Goal: Use online tool/utility: Use online tool/utility

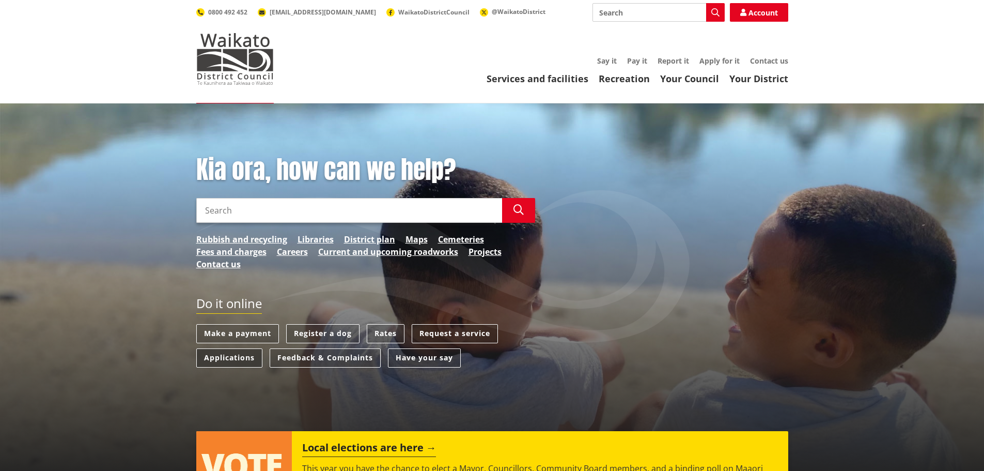
click at [218, 360] on link "Applications" at bounding box center [229, 357] width 66 height 19
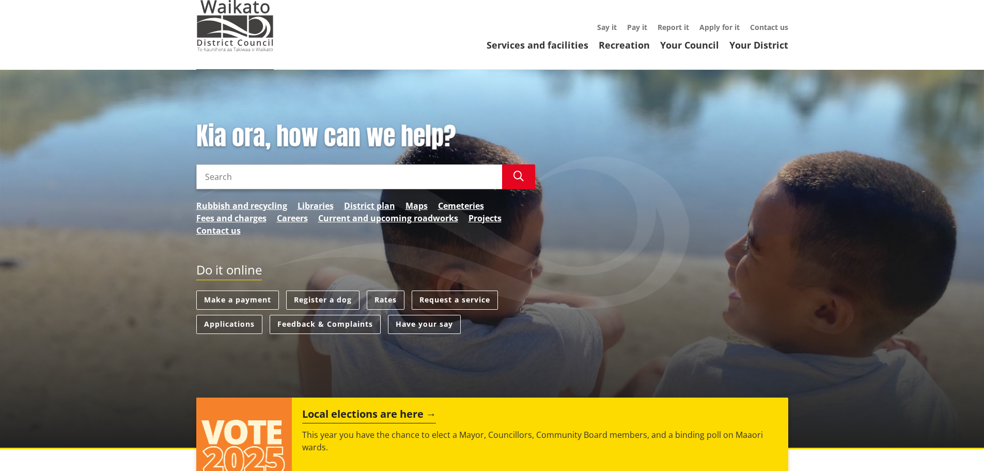
scroll to position [58, 0]
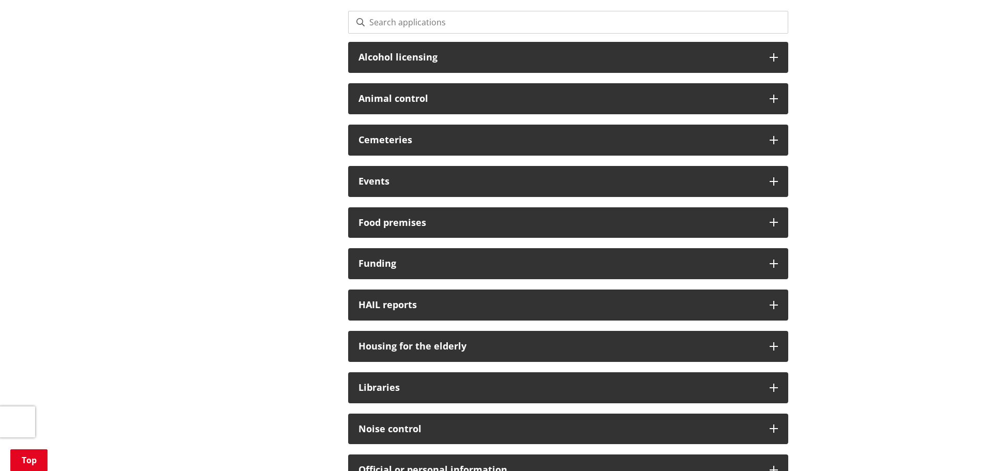
scroll to position [310, 0]
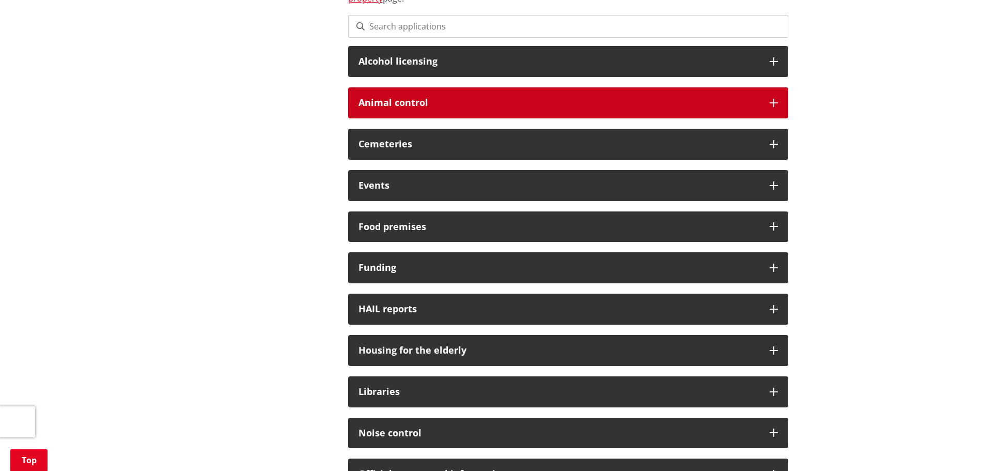
click at [399, 102] on h3 "Animal control" at bounding box center [559, 103] width 401 height 10
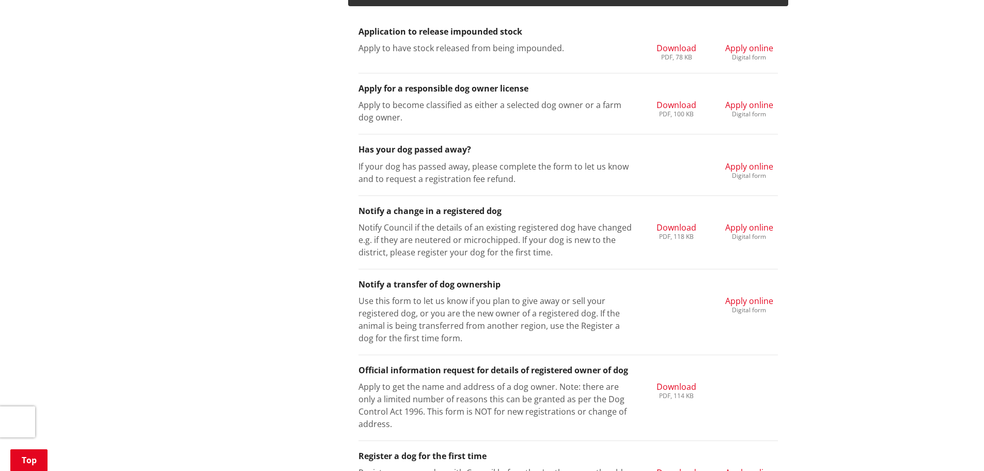
scroll to position [413, 0]
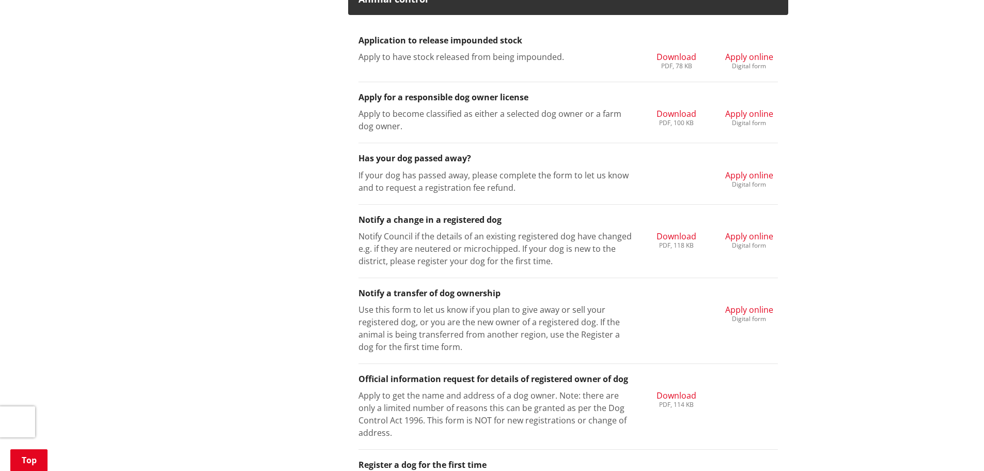
click at [753, 174] on span "Apply online" at bounding box center [749, 174] width 48 height 11
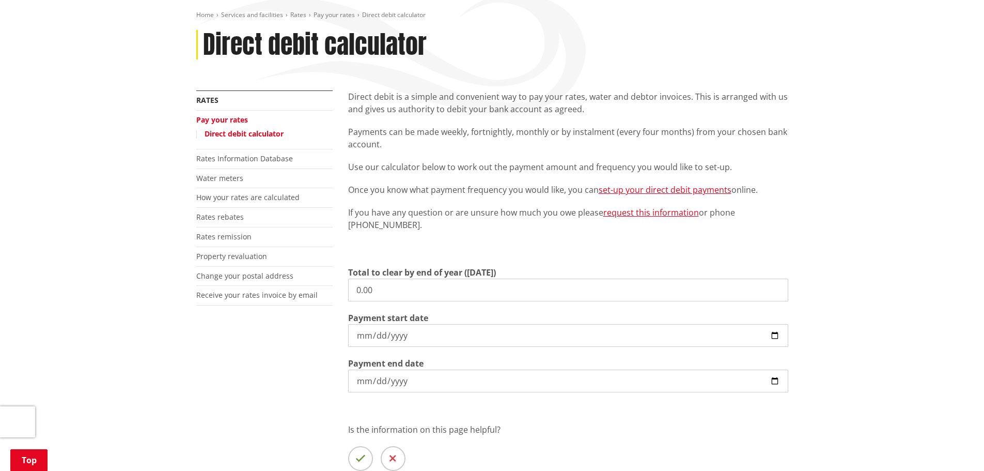
scroll to position [258, 0]
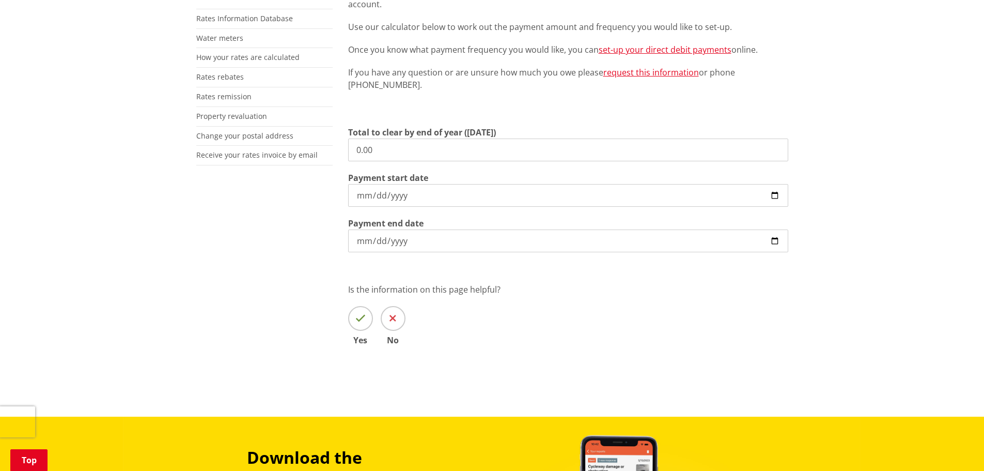
click at [413, 152] on input "0.00" at bounding box center [568, 149] width 440 height 23
type input "4,952.66"
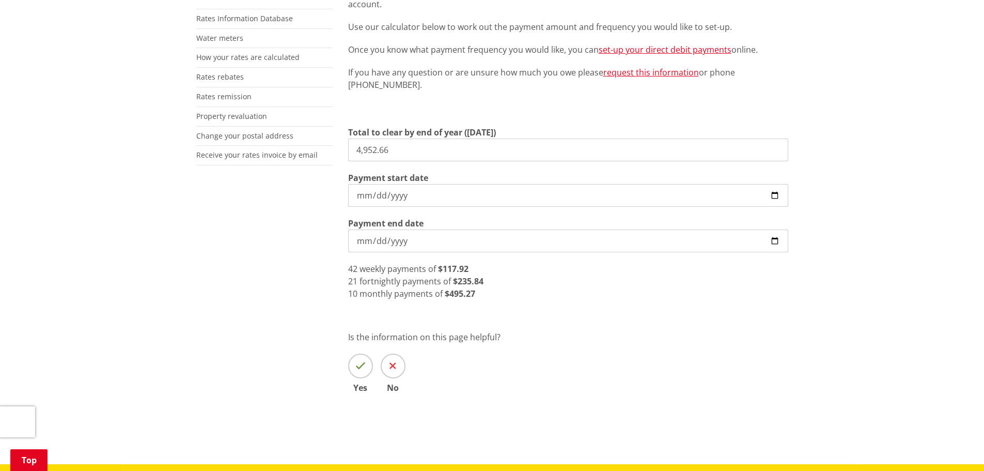
click at [411, 191] on input "2025-09-11" at bounding box center [568, 195] width 440 height 23
click at [776, 196] on input "2025-09-11" at bounding box center [568, 195] width 440 height 23
type input "2025-09-15"
click at [282, 235] on div "More from this section Rates Pay your rates Direct debit calculator Rates Infor…" at bounding box center [493, 186] width 608 height 472
